Goal: Obtain resource: Download file/media

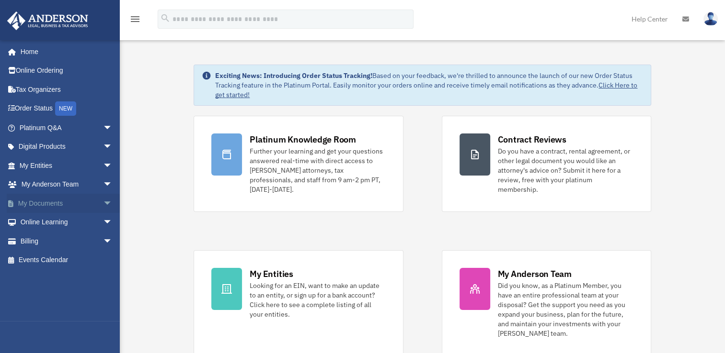
click at [103, 204] on span "arrow_drop_down" at bounding box center [112, 204] width 19 height 20
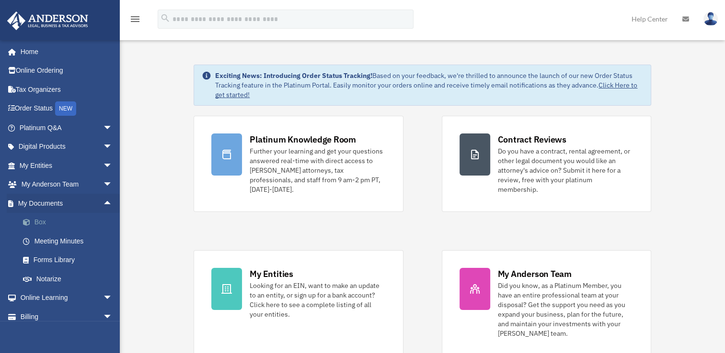
click at [40, 223] on link "Box" at bounding box center [69, 222] width 113 height 19
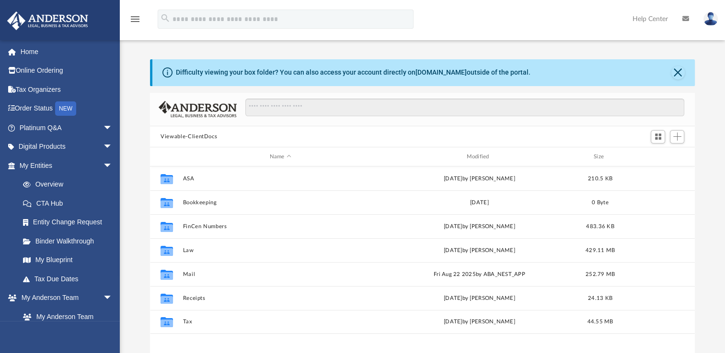
scroll to position [210, 536]
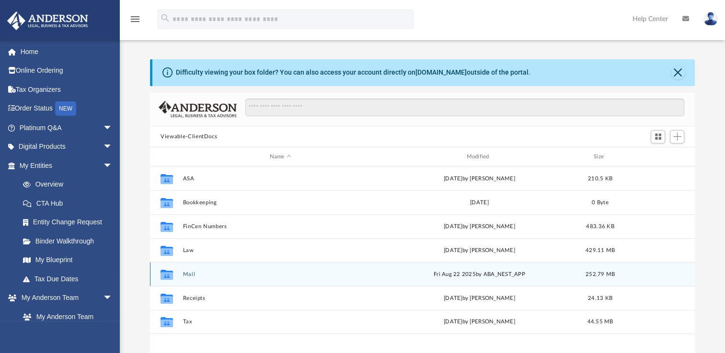
click at [183, 273] on button "Mail" at bounding box center [280, 275] width 195 height 6
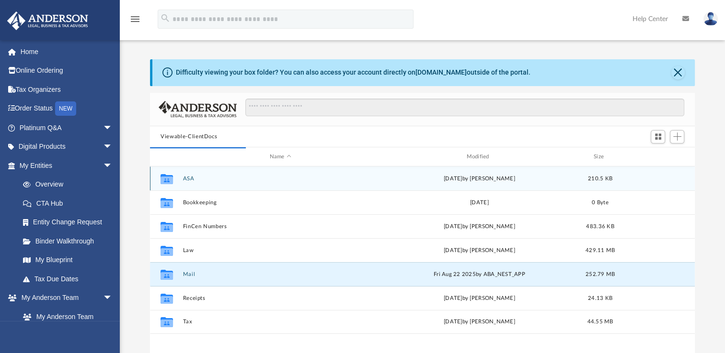
scroll to position [181, 536]
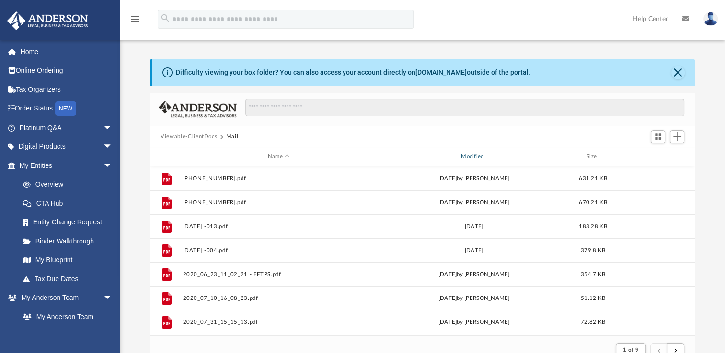
click at [469, 154] on div "Modified" at bounding box center [474, 157] width 192 height 9
click at [469, 159] on div "Modified" at bounding box center [474, 157] width 192 height 9
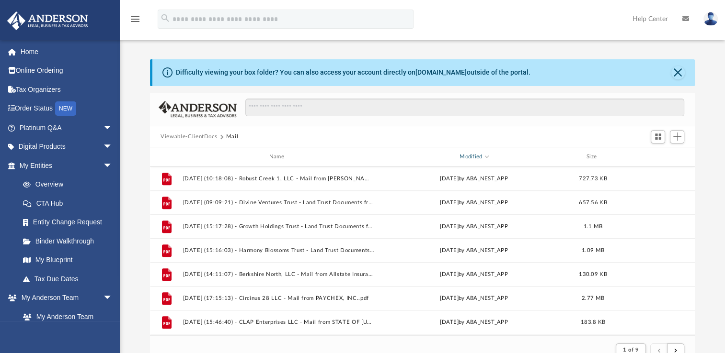
scroll to position [575, 0]
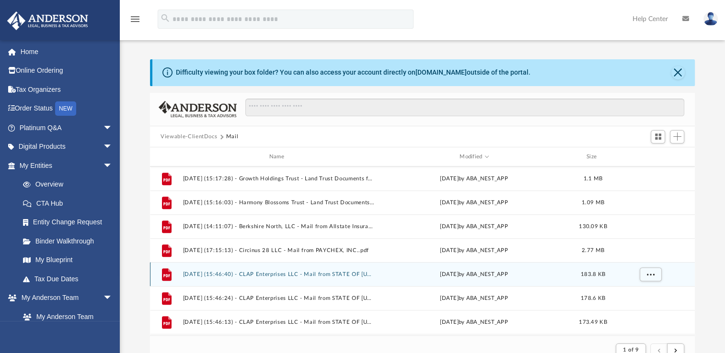
click at [332, 273] on button "[DATE] (15:46:40) - CLAP Enterprises LLC - Mail from STATE OF [US_STATE] DEPART…" at bounding box center [278, 275] width 191 height 6
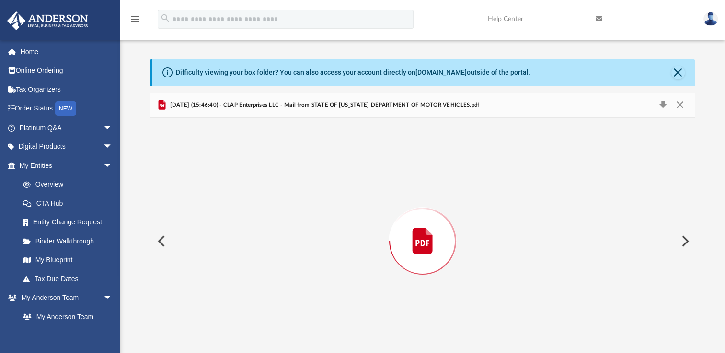
scroll to position [11, 0]
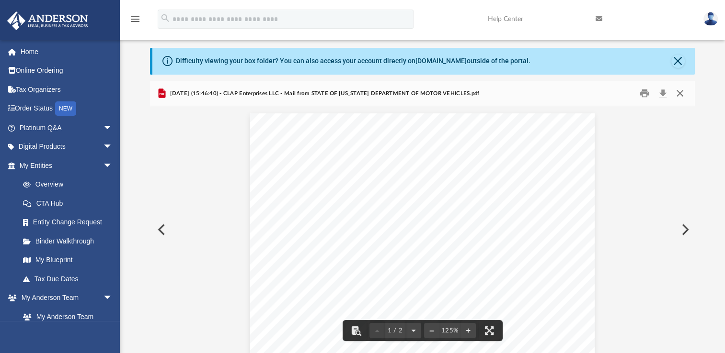
click at [680, 91] on button "Close" at bounding box center [678, 93] width 17 height 15
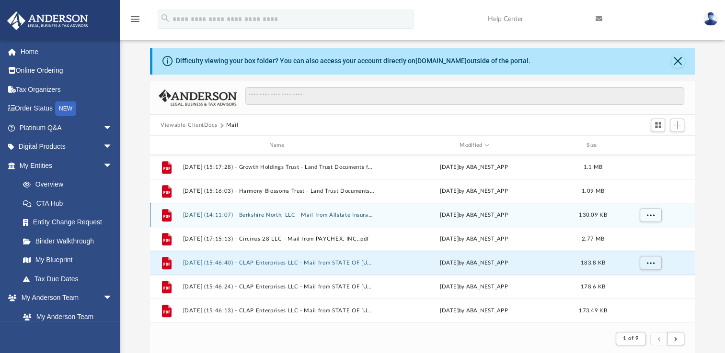
scroll to position [623, 0]
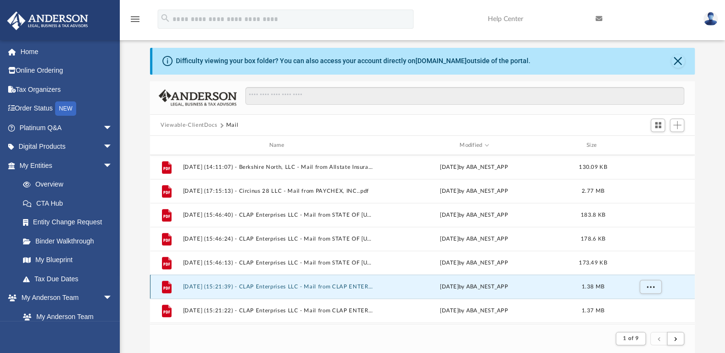
click at [313, 286] on button "[DATE] (15:21:39) - CLAP Enterprises LLC - Mail from CLAP ENTERPRISES, LLC.pdf" at bounding box center [278, 287] width 191 height 6
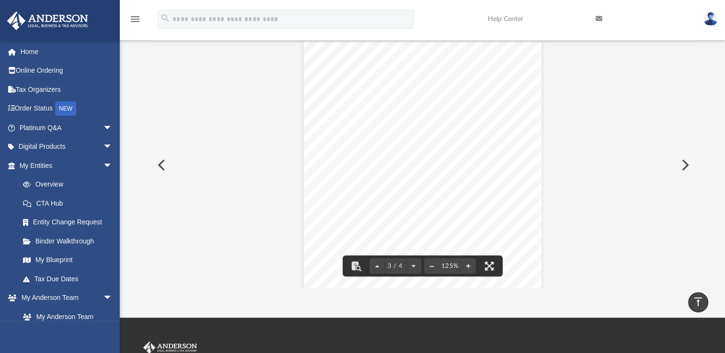
scroll to position [11, 0]
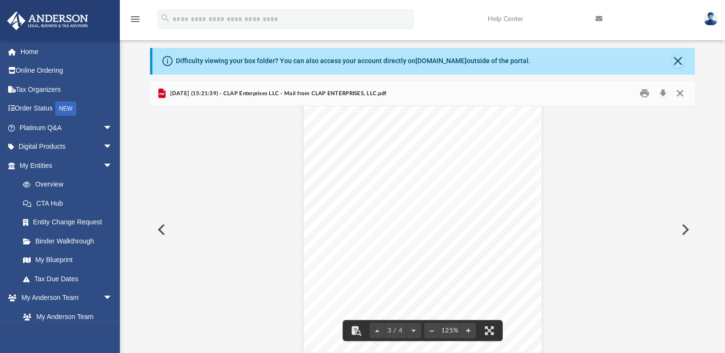
click at [672, 92] on button "Close" at bounding box center [678, 93] width 17 height 15
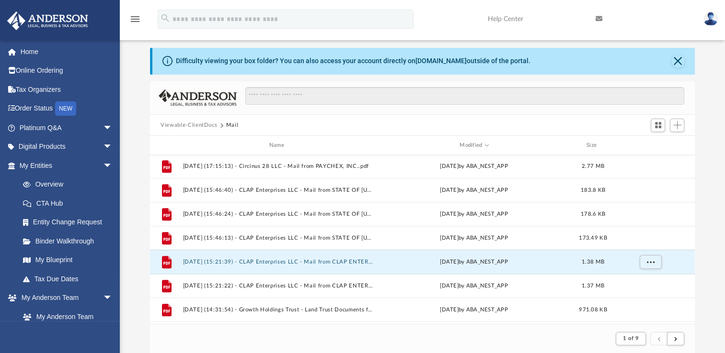
scroll to position [670, 0]
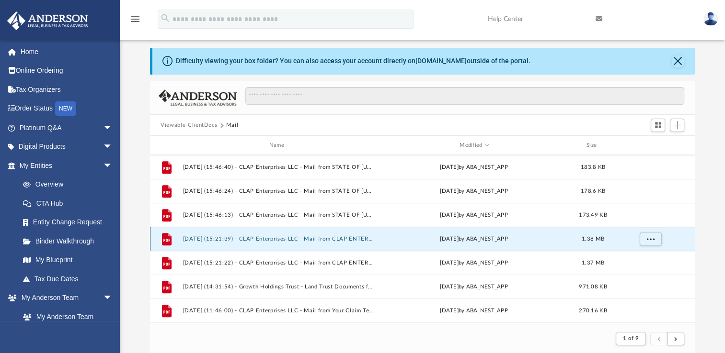
click at [328, 240] on button "[DATE] (15:21:39) - CLAP Enterprises LLC - Mail from CLAP ENTERPRISES, LLC.pdf" at bounding box center [278, 239] width 191 height 6
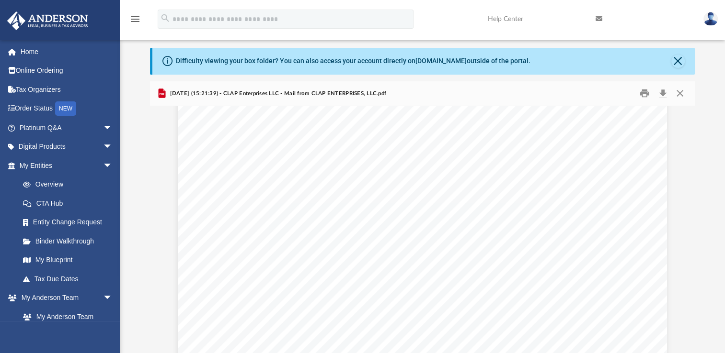
scroll to position [0, 0]
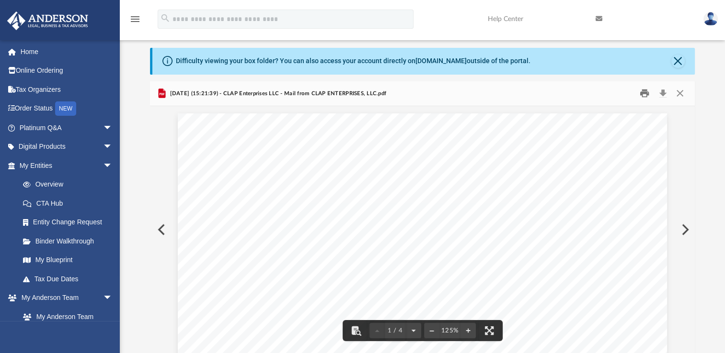
click at [643, 95] on button "Print" at bounding box center [644, 93] width 19 height 15
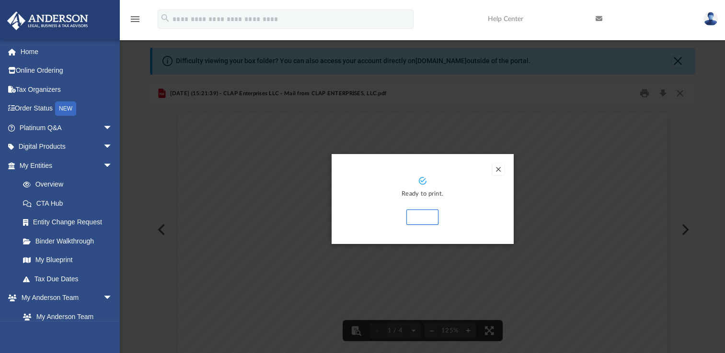
click at [498, 165] on button "Preview" at bounding box center [497, 169] width 11 height 11
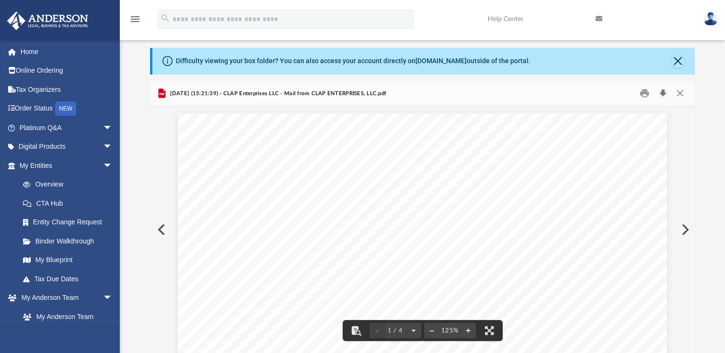
click at [662, 97] on button "Download" at bounding box center [662, 93] width 17 height 15
